Goal: Information Seeking & Learning: Learn about a topic

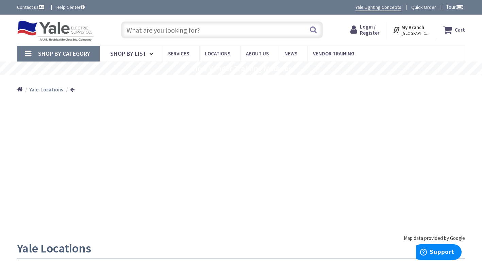
click at [169, 31] on input "text" at bounding box center [222, 29] width 202 height 17
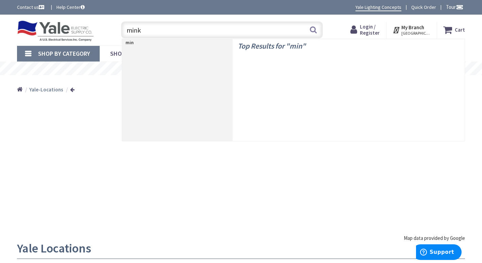
type input "minka"
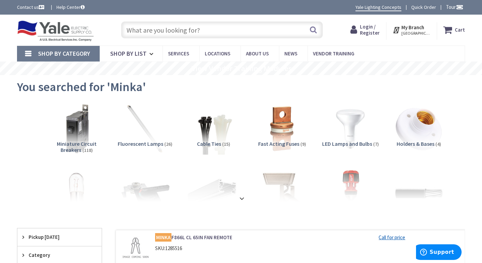
click at [28, 55] on link "Shop By Category" at bounding box center [58, 54] width 83 height 16
